Goal: Task Accomplishment & Management: Manage account settings

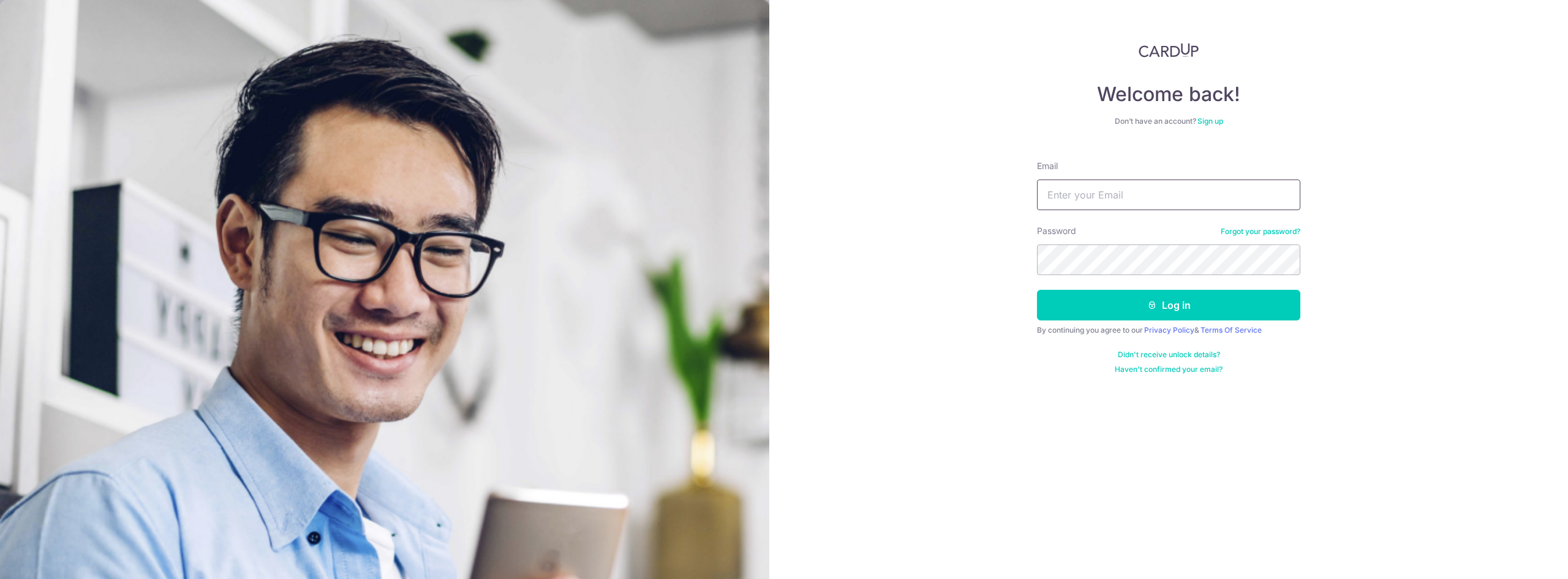
click at [1110, 187] on input "Email" at bounding box center [1169, 195] width 263 height 30
type input "[EMAIL_ADDRESS][DOMAIN_NAME]"
click at [1130, 289] on form "Email [EMAIL_ADDRESS][DOMAIN_NAME] Password Forgot your password? Log in By con…" at bounding box center [1169, 263] width 263 height 224
click at [1131, 291] on button "Log in" at bounding box center [1169, 305] width 263 height 30
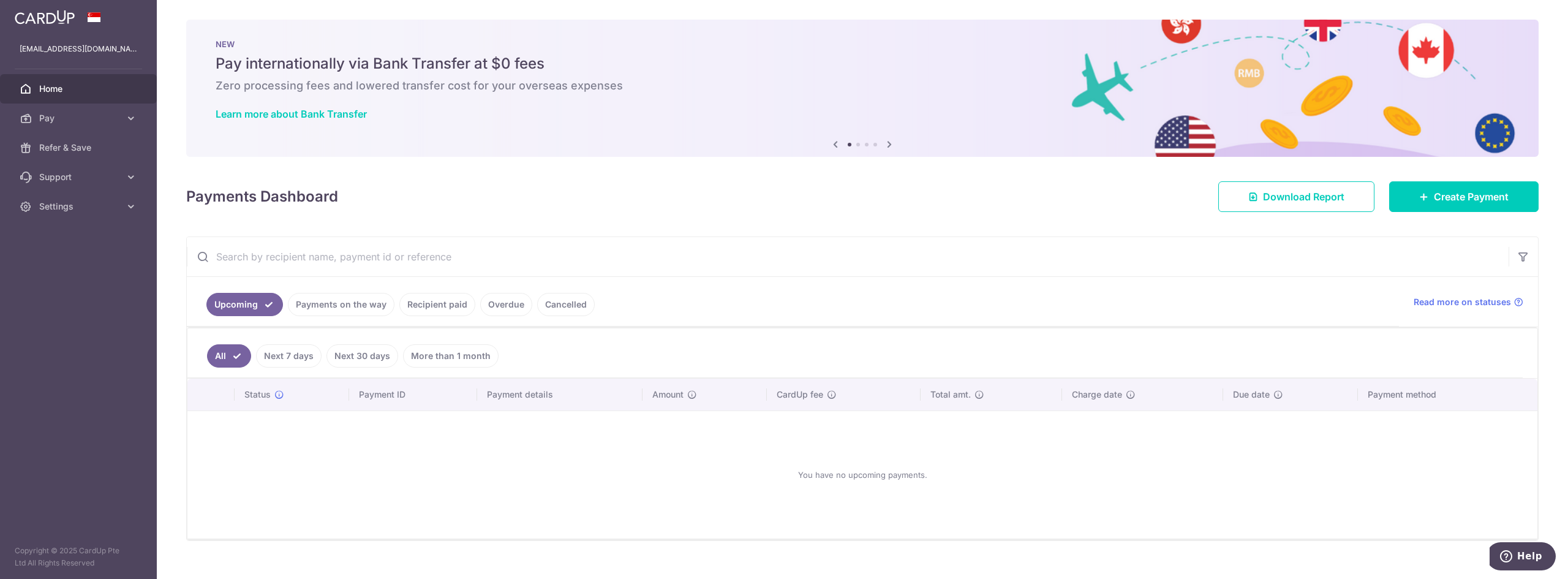
click at [354, 303] on link "Payments on the way" at bounding box center [341, 304] width 107 height 23
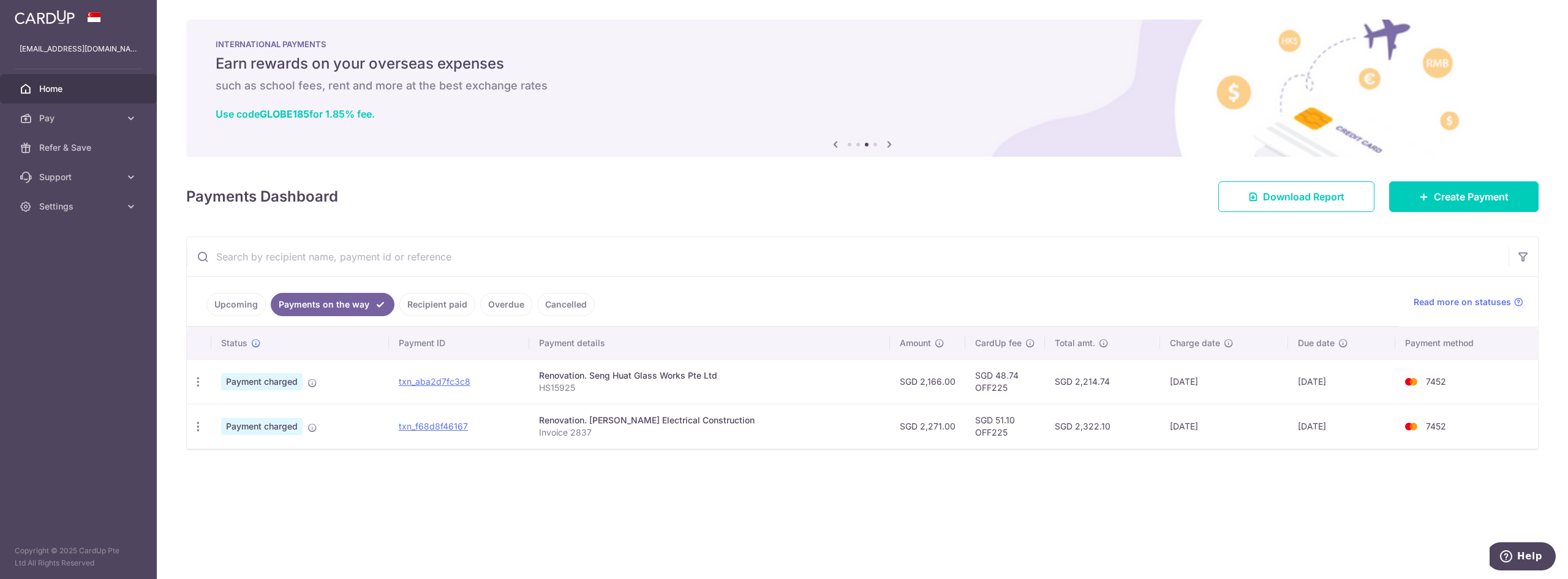
click at [434, 298] on link "Recipient paid" at bounding box center [437, 304] width 76 height 23
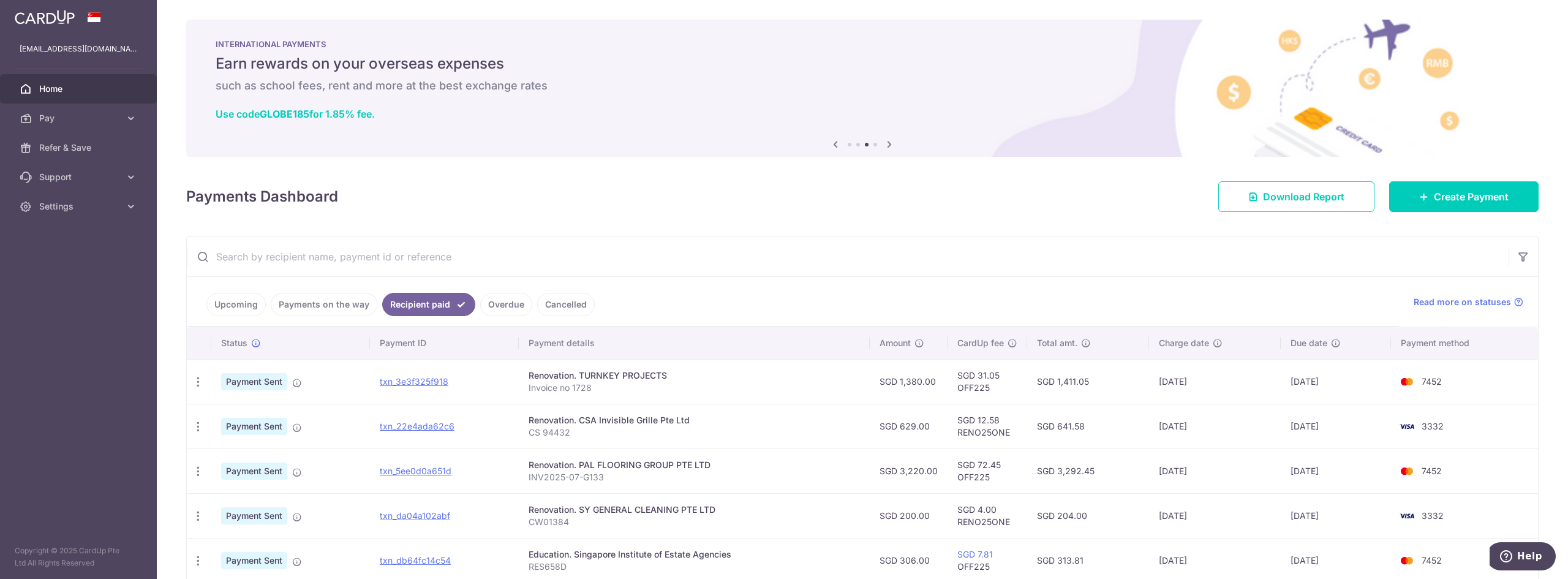
click at [501, 305] on link "Overdue" at bounding box center [506, 304] width 52 height 23
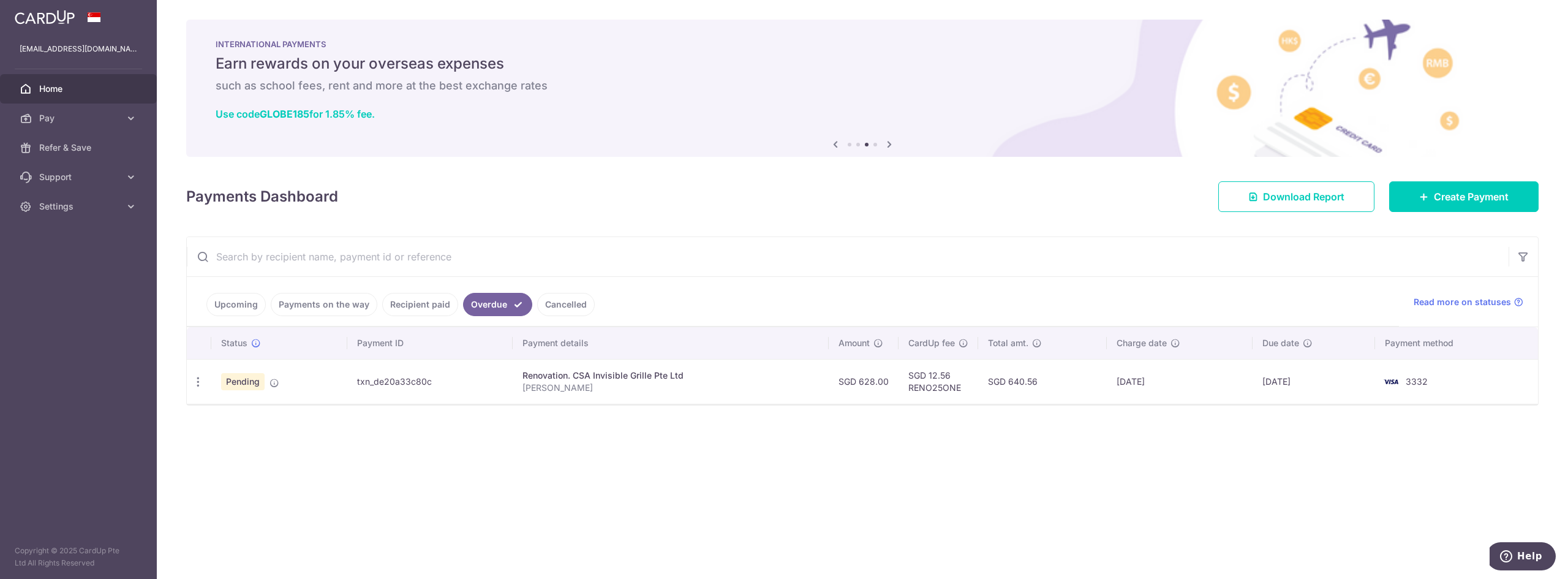
click at [546, 297] on link "Cancelled" at bounding box center [565, 304] width 57 height 23
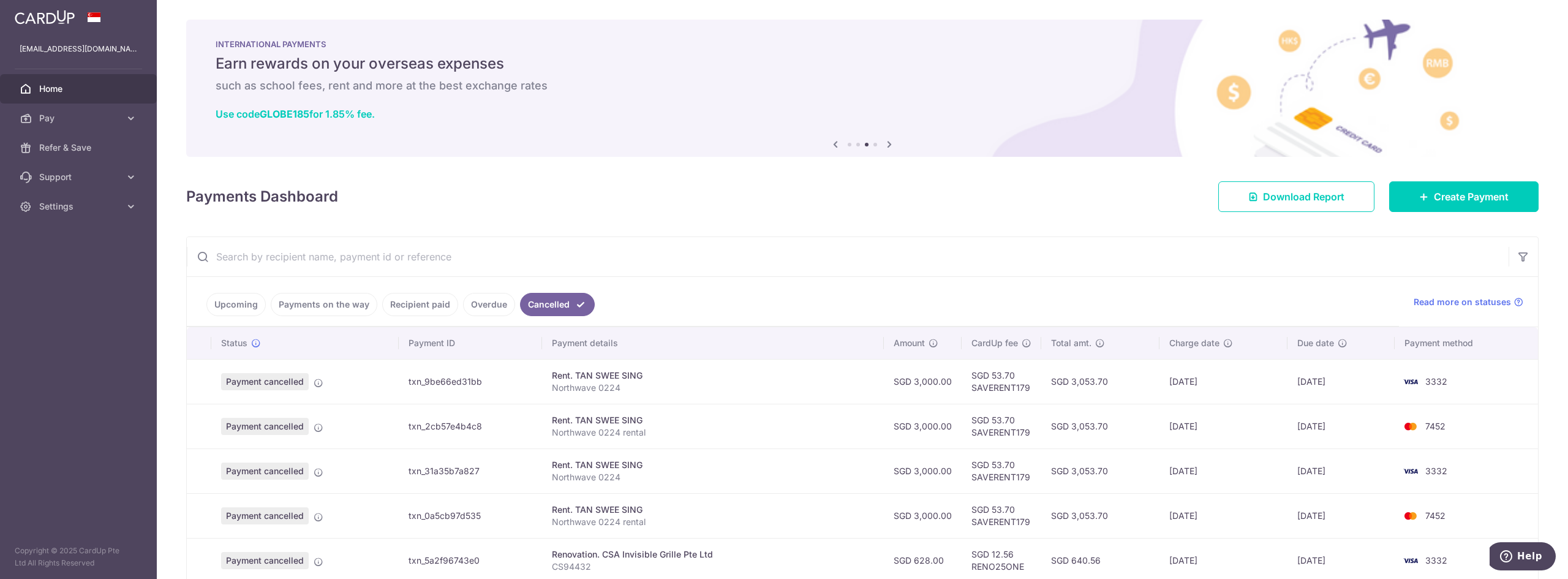
scroll to position [108, 0]
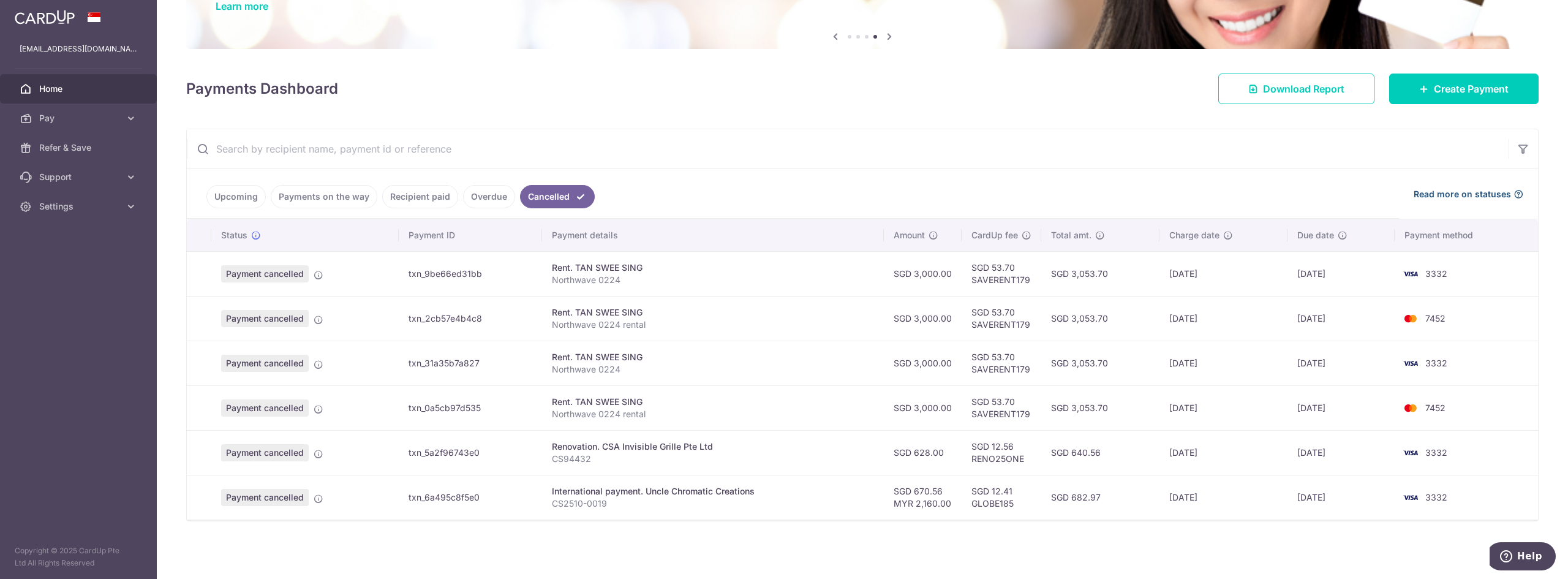
click at [1514, 191] on icon at bounding box center [1519, 195] width 10 height 10
click at [317, 499] on icon at bounding box center [318, 499] width 10 height 10
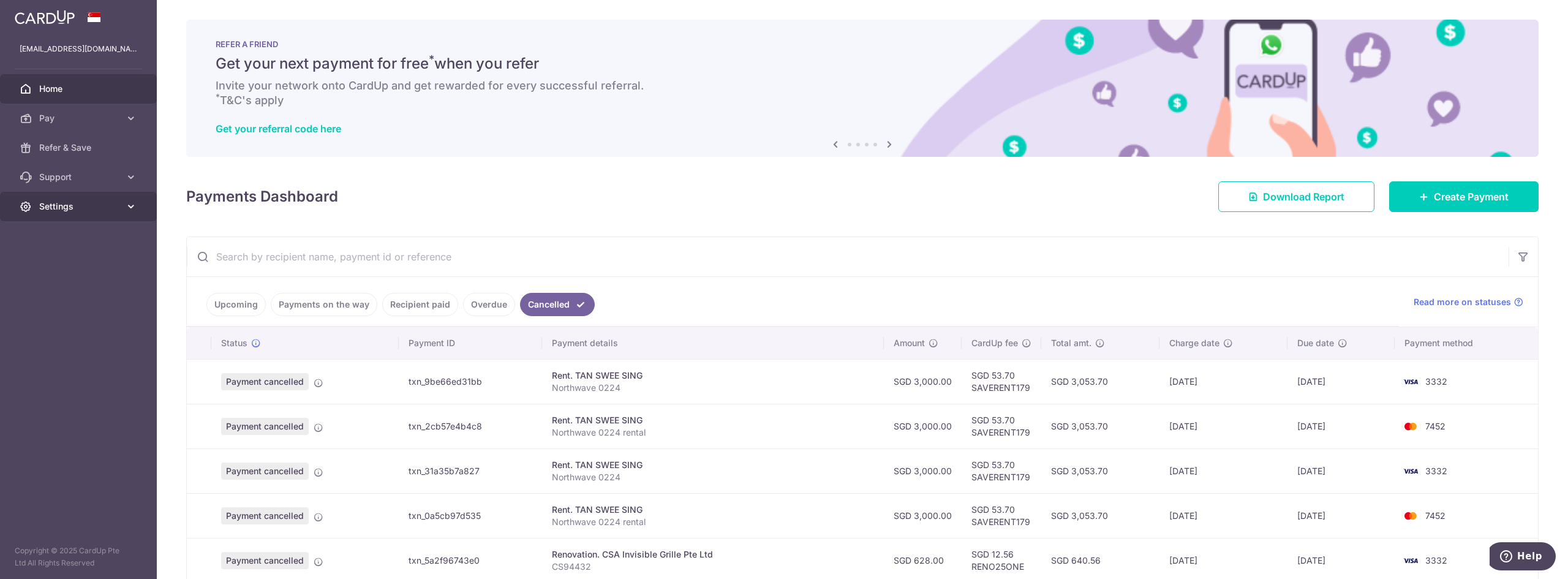
click at [66, 207] on span "Settings" at bounding box center [80, 206] width 81 height 12
click at [86, 140] on link "Refer & Save" at bounding box center [78, 147] width 157 height 30
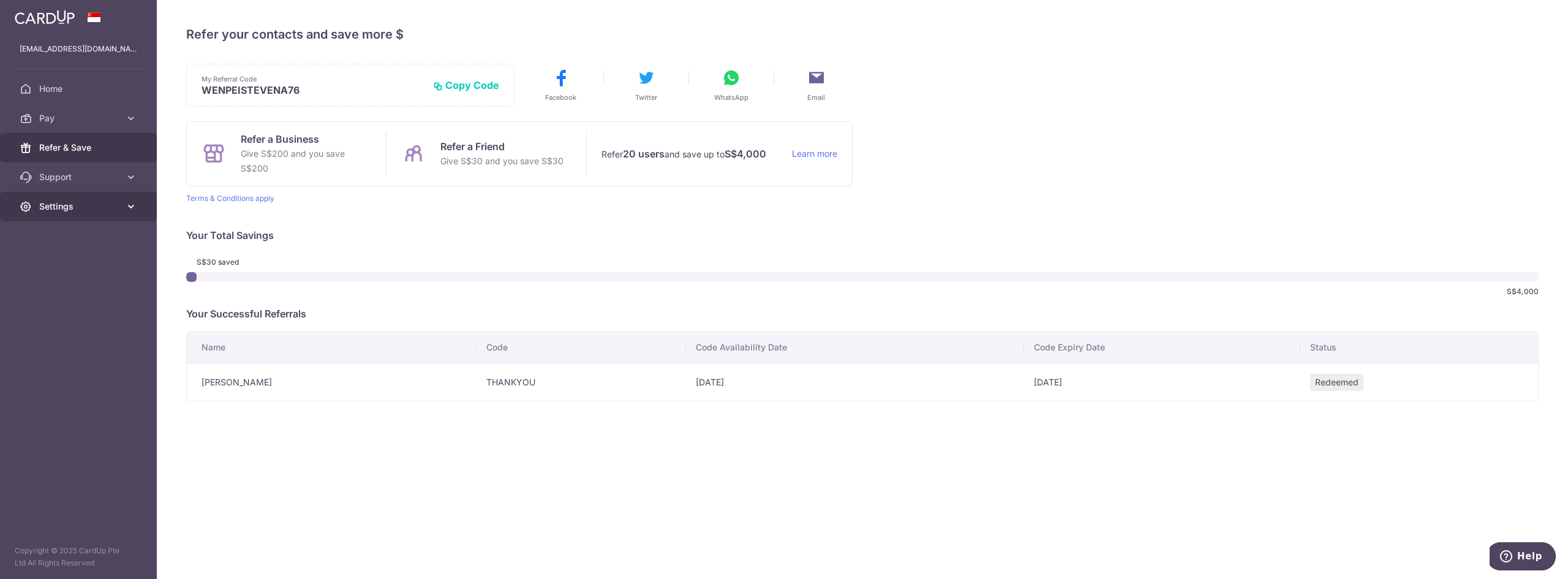
click at [106, 214] on link "Settings" at bounding box center [78, 206] width 157 height 30
click at [56, 257] on link "Logout" at bounding box center [78, 265] width 157 height 30
